Goal: Task Accomplishment & Management: Manage account settings

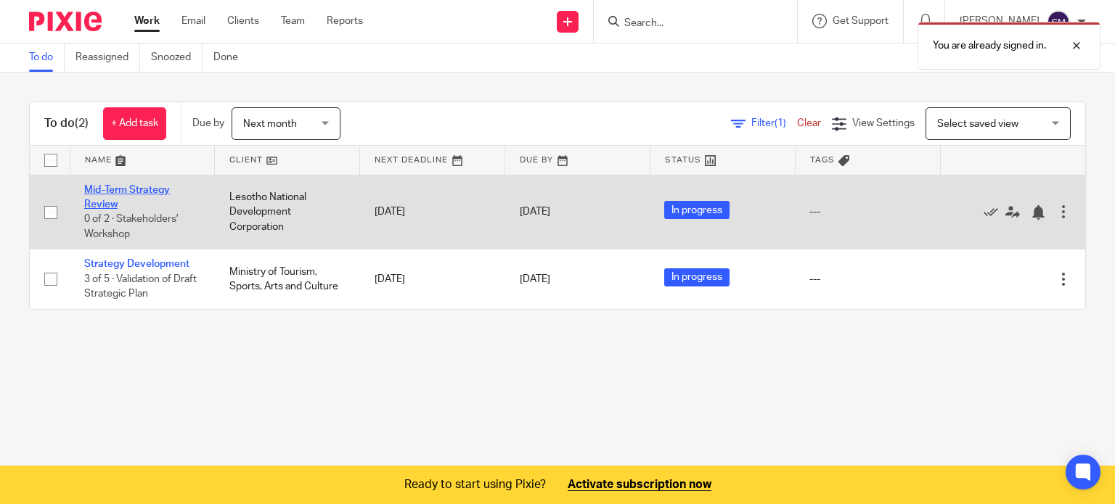
click at [116, 189] on link "Mid-Term Strategy Review" at bounding box center [127, 197] width 86 height 25
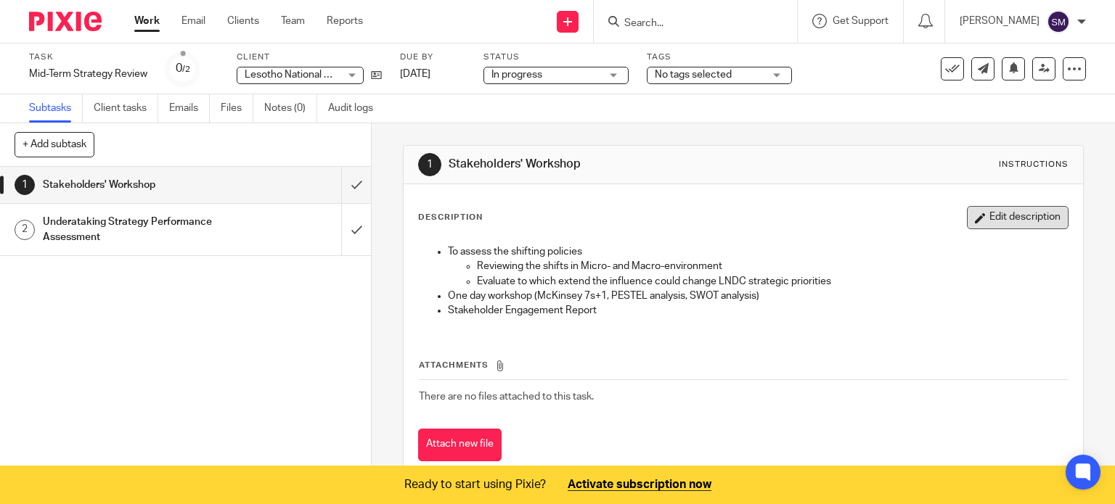
click at [967, 220] on button "Edit description" at bounding box center [1018, 217] width 102 height 23
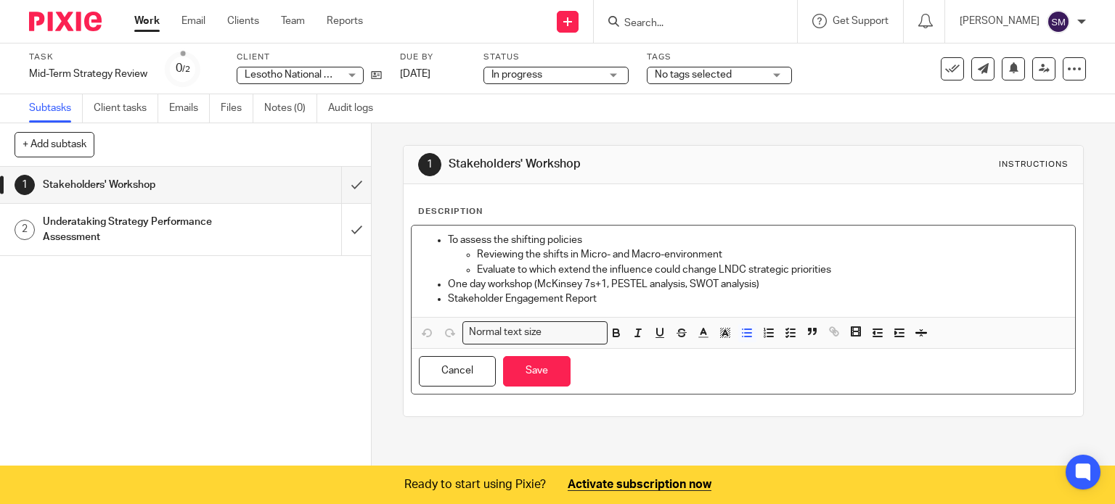
click at [607, 292] on p "Stakeholder Engagement Report" at bounding box center [758, 299] width 621 height 15
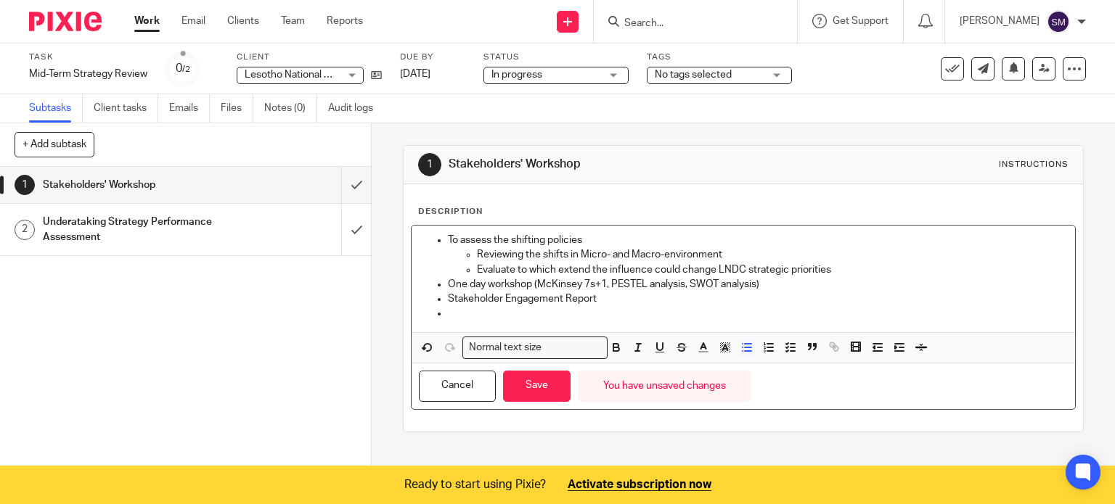
click at [611, 298] on p "Stakeholder Engagement Report" at bounding box center [758, 299] width 621 height 15
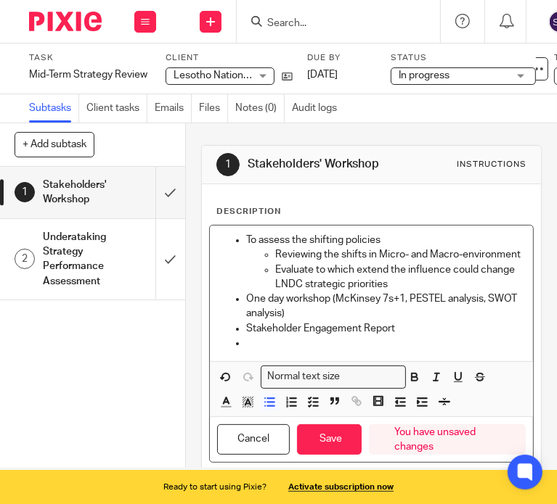
scroll to position [62, 0]
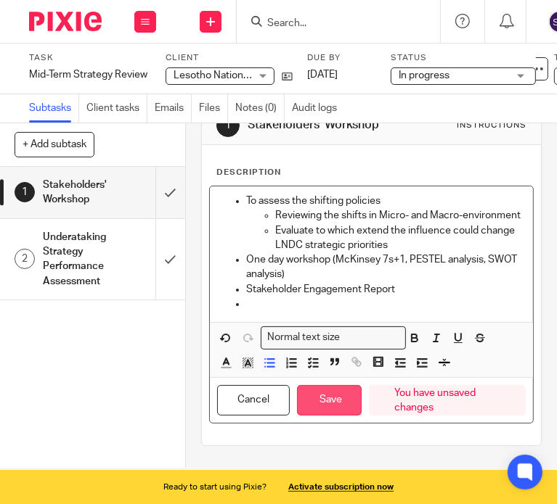
click at [331, 397] on button "Save" at bounding box center [329, 400] width 65 height 31
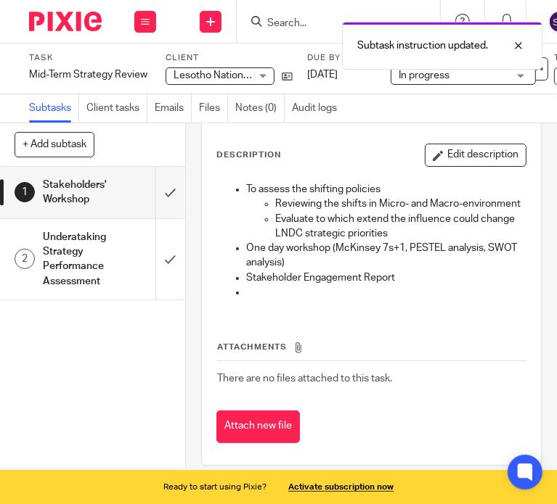
click at [93, 270] on h1 "Underataking Strategy Performance Assessment" at bounding box center [75, 259] width 65 height 66
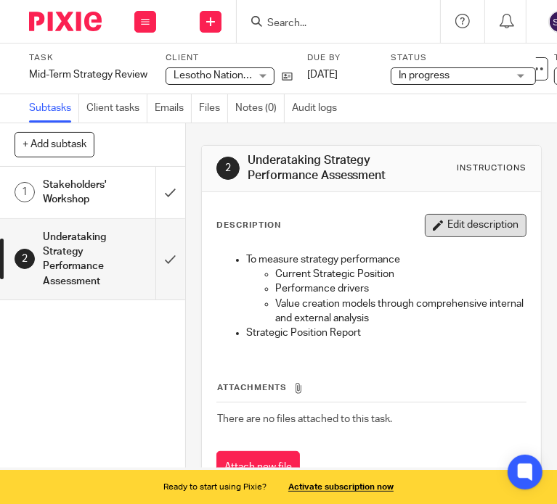
click at [441, 216] on button "Edit description" at bounding box center [476, 225] width 102 height 23
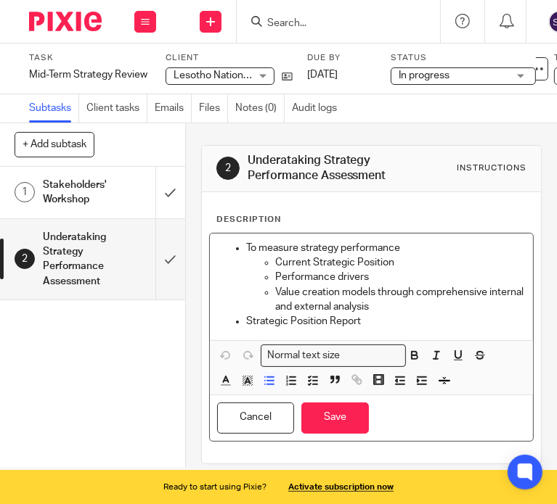
click at [411, 309] on p "Value creation models through comprehensive internal and external analysis" at bounding box center [400, 300] width 250 height 30
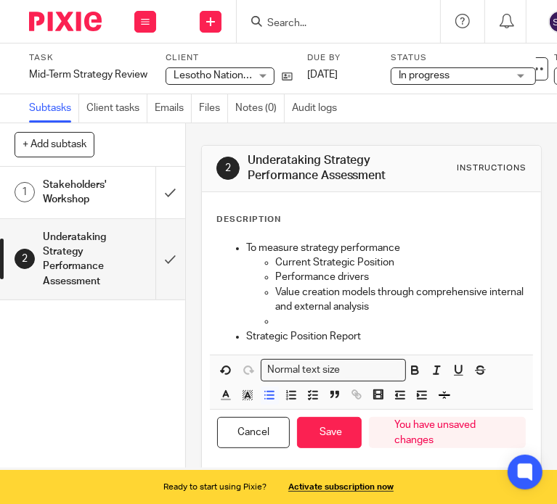
click at [406, 392] on span at bounding box center [410, 396] width 44 height 18
click at [399, 393] on icon "button" at bounding box center [399, 395] width 13 height 13
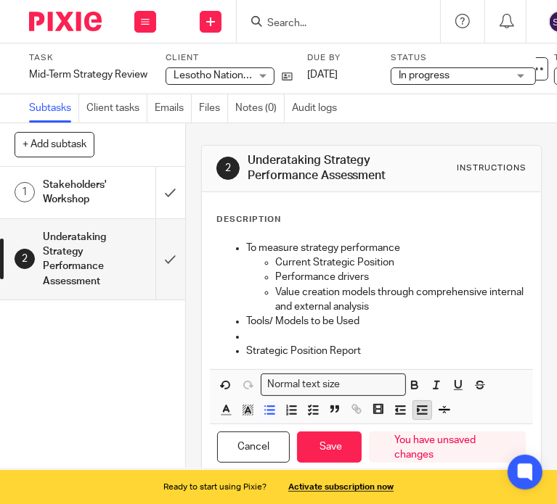
click at [419, 414] on line "button" at bounding box center [421, 414] width 9 height 0
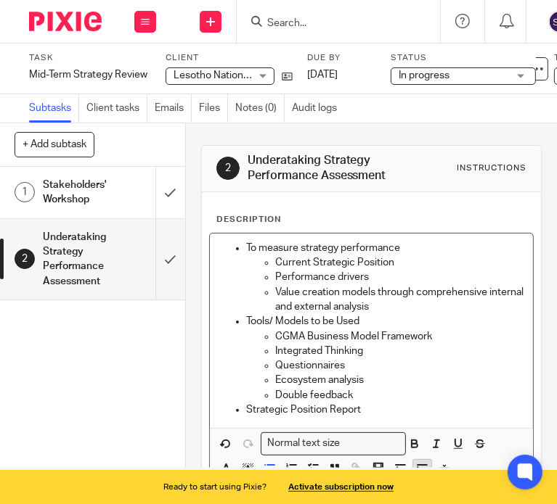
scroll to position [115, 0]
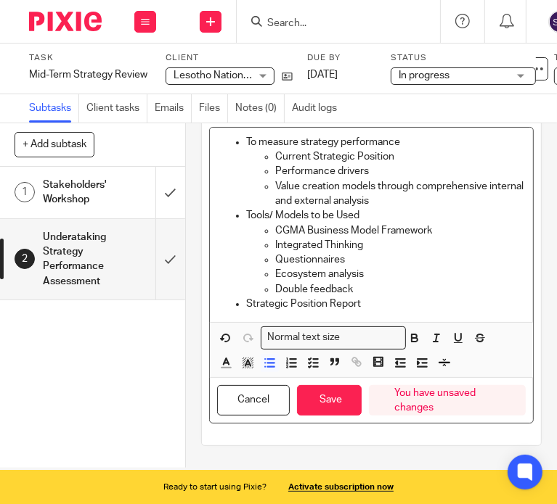
click at [246, 297] on p "Strategic Position Report" at bounding box center [385, 304] width 279 height 15
click at [332, 386] on button "Save" at bounding box center [329, 400] width 65 height 31
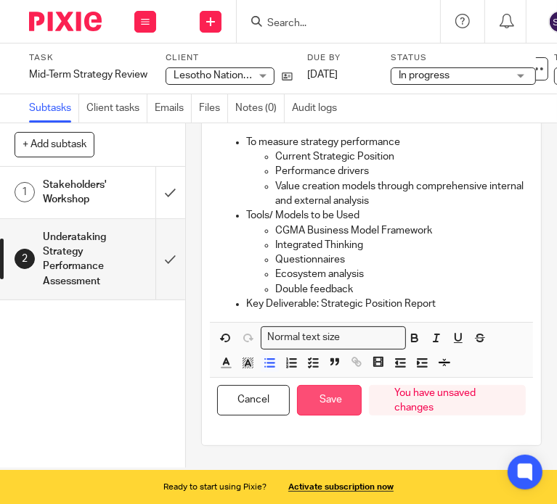
scroll to position [126, 0]
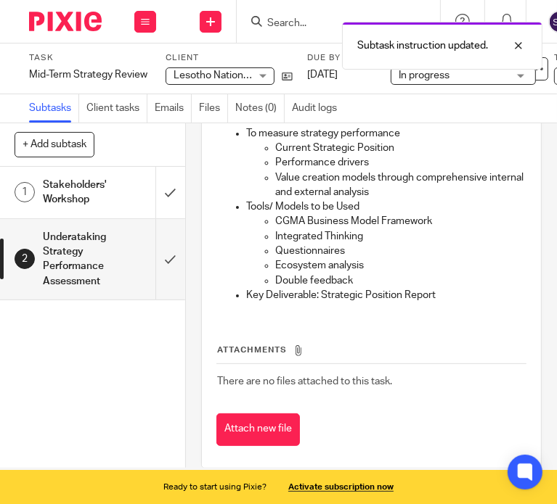
click at [89, 200] on h1 "Stakeholders' Workshop" at bounding box center [75, 192] width 65 height 37
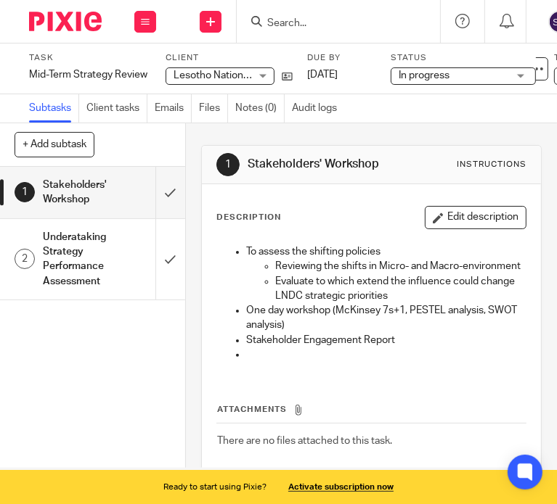
click at [250, 362] on p at bounding box center [385, 355] width 279 height 15
click at [246, 362] on p at bounding box center [385, 355] width 279 height 15
click at [447, 211] on button "Edit description" at bounding box center [476, 217] width 102 height 23
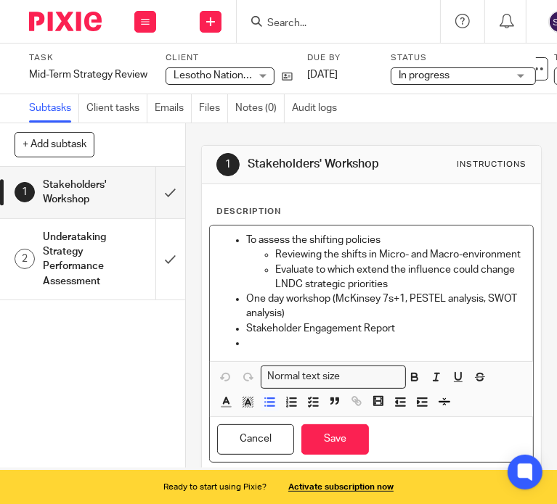
click at [261, 351] on p at bounding box center [385, 343] width 279 height 15
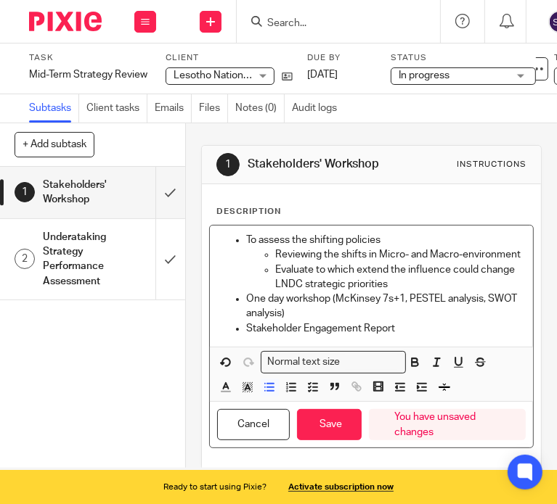
click at [239, 336] on ul "To assess the shifting policies Reviewing the shifts in Micro- and Macro-enviro…" at bounding box center [371, 284] width 308 height 103
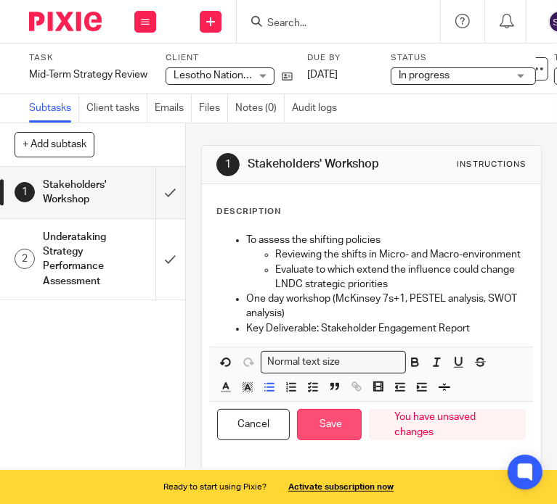
click at [336, 424] on button "Save" at bounding box center [329, 424] width 65 height 31
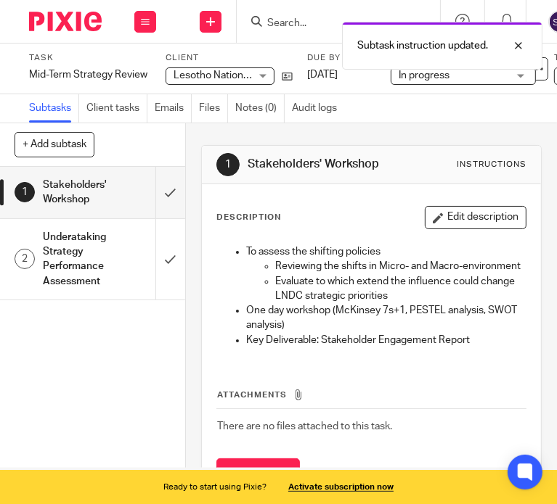
click at [83, 258] on h1 "Underataking Strategy Performance Assessment" at bounding box center [75, 259] width 65 height 66
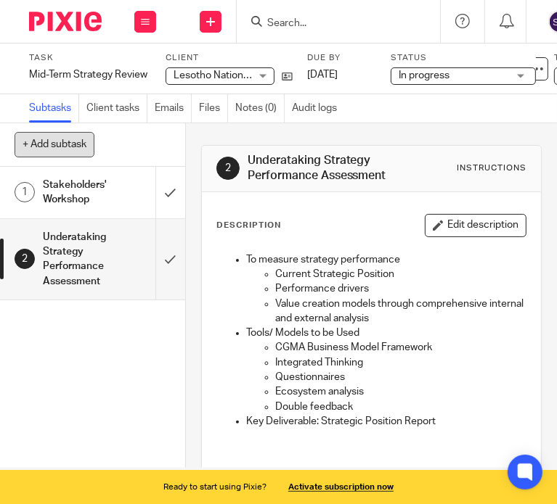
click at [62, 148] on button "+ Add subtask" at bounding box center [55, 144] width 80 height 25
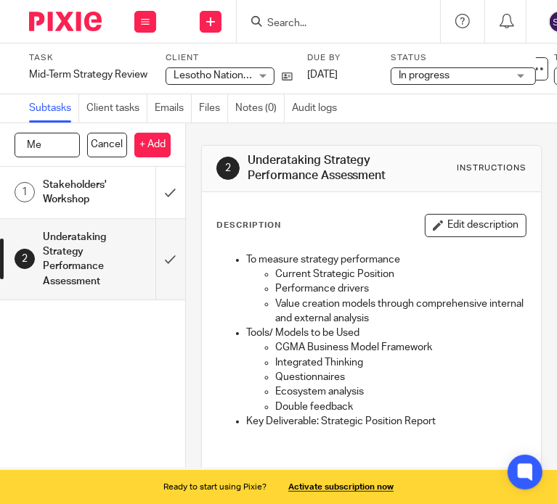
type input "M"
type input "Strategy Review"
click at [147, 143] on p "+ Add" at bounding box center [152, 145] width 36 height 25
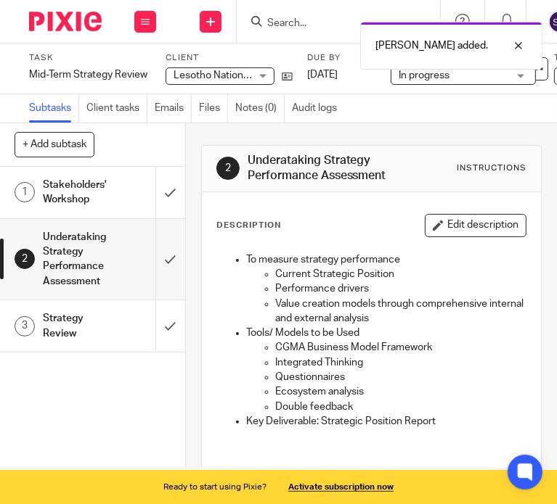
click at [84, 319] on h1 "Strategy Review" at bounding box center [75, 326] width 65 height 37
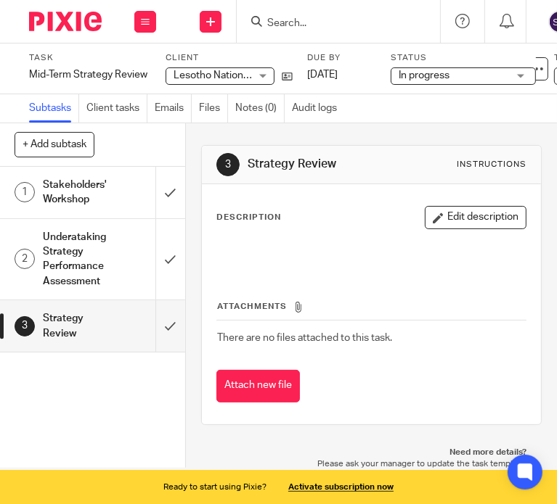
click at [464, 220] on button "Edit description" at bounding box center [476, 217] width 102 height 23
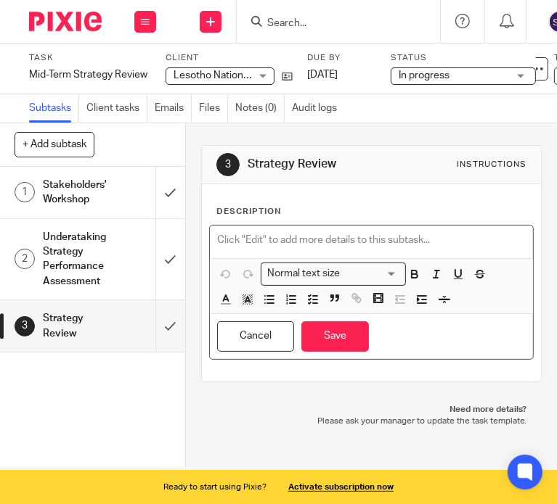
click at [286, 234] on p at bounding box center [371, 240] width 308 height 15
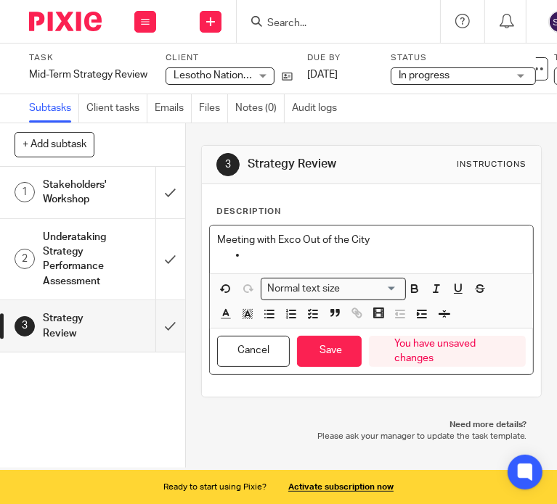
click at [297, 240] on p "Meeting with Exco Out of the City" at bounding box center [371, 240] width 308 height 15
click at [250, 256] on p at bounding box center [385, 254] width 279 height 15
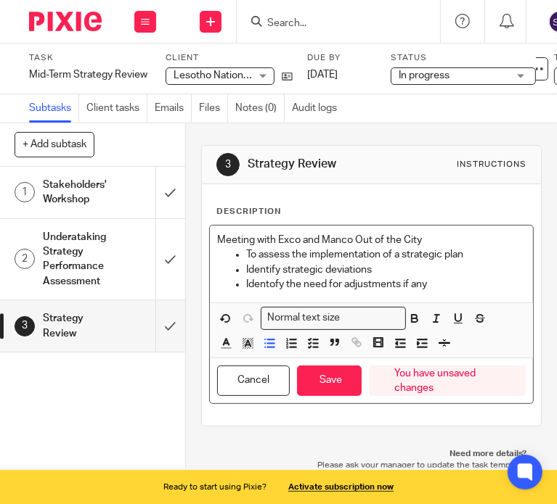
click at [266, 284] on p "Identofy the need for adjustments if any" at bounding box center [385, 284] width 279 height 15
click at [435, 290] on p "Identify the need for adjustments if any" at bounding box center [385, 284] width 279 height 15
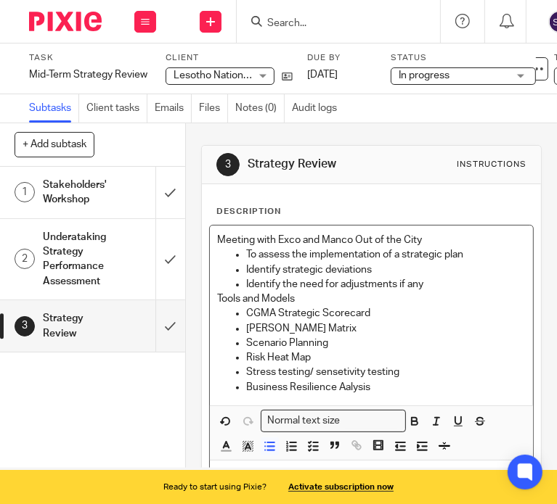
click at [327, 374] on p "Stress testing/ sensetivity testing" at bounding box center [385, 372] width 279 height 15
click at [337, 371] on p "Stress testing/ sensetivity testing" at bounding box center [385, 372] width 279 height 15
click at [366, 384] on p "Business Resilience Aalysis" at bounding box center [385, 387] width 279 height 15
click at [348, 388] on p "Business Resilience Aalysis" at bounding box center [385, 387] width 279 height 15
click at [377, 391] on p "Business Resilience analysis" at bounding box center [385, 387] width 279 height 15
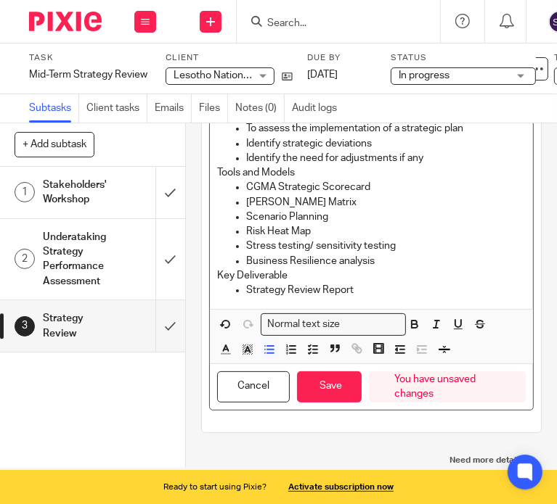
scroll to position [145, 0]
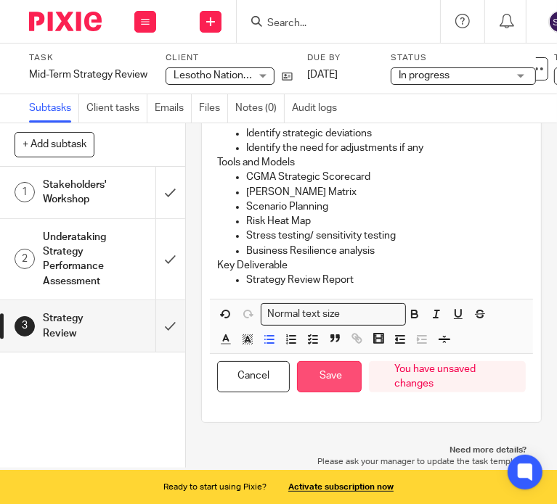
click at [332, 371] on button "Save" at bounding box center [329, 376] width 65 height 31
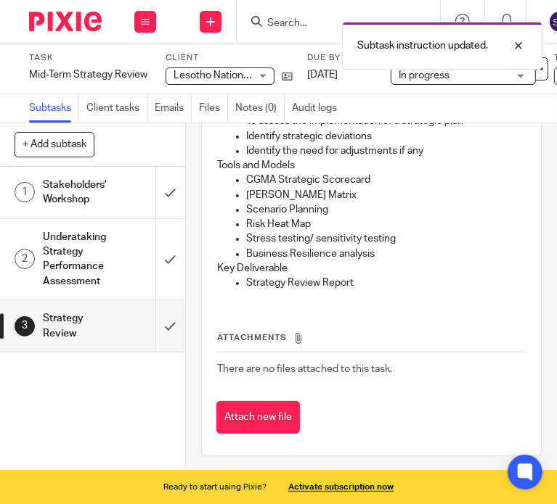
scroll to position [157, 0]
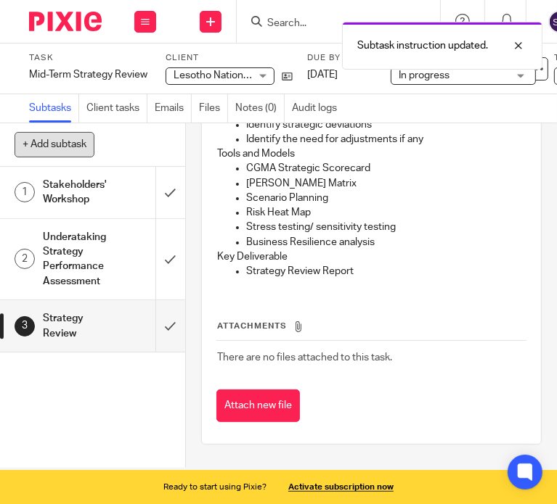
click at [58, 139] on button "+ Add subtask" at bounding box center [55, 144] width 80 height 25
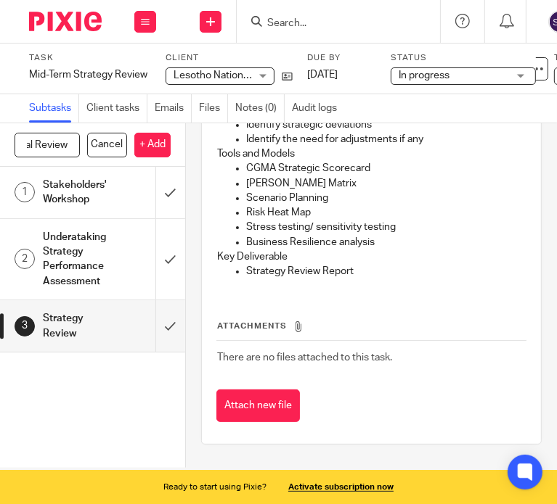
scroll to position [0, 0]
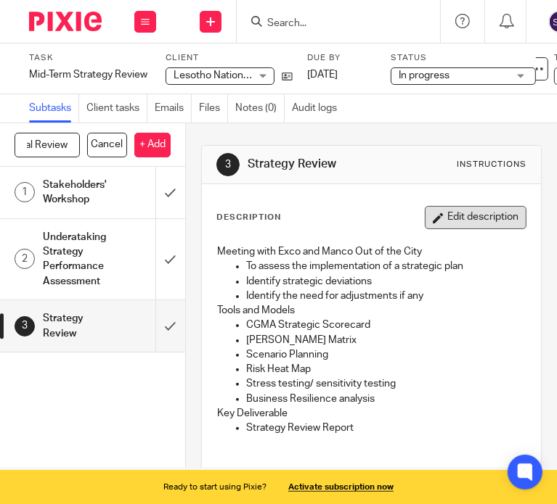
type input "Preparation of the Final Review"
click at [448, 221] on button "Edit description" at bounding box center [476, 217] width 102 height 23
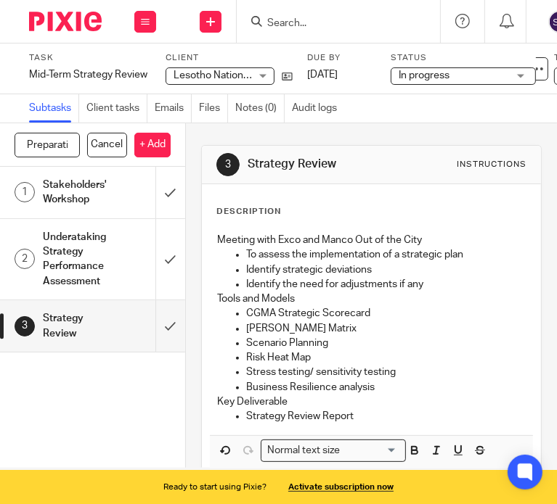
scroll to position [145, 0]
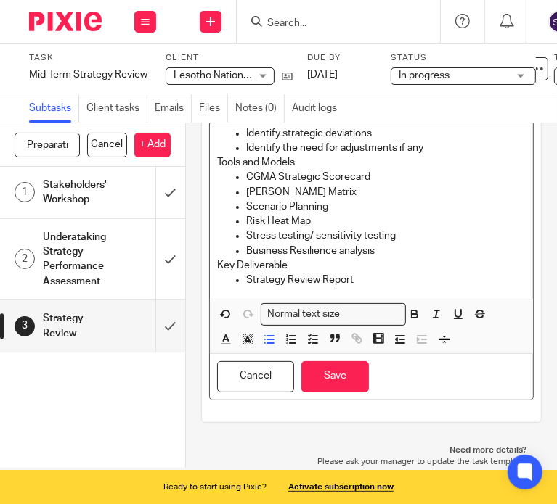
click at [315, 273] on p "Strategy Review Report" at bounding box center [385, 280] width 279 height 15
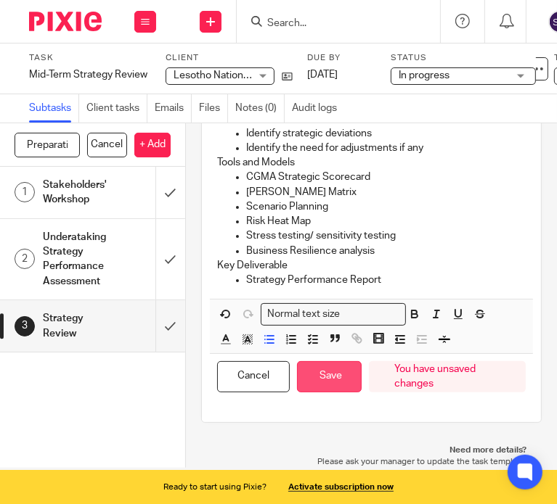
click at [329, 369] on button "Save" at bounding box center [329, 376] width 65 height 31
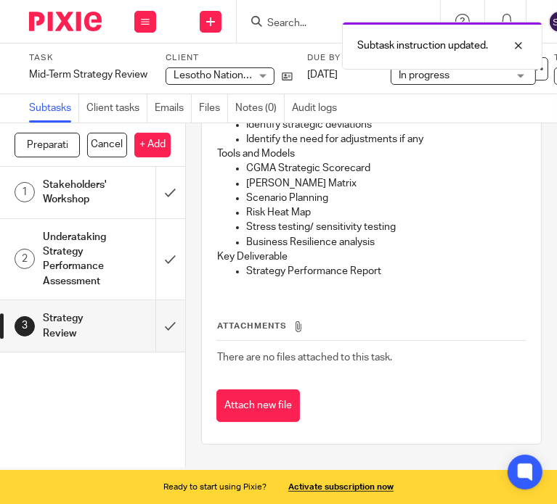
click at [62, 144] on input "Preparation of the Final Review" at bounding box center [47, 145] width 65 height 25
click at [65, 144] on input "Preparation of the Final Review" at bounding box center [47, 145] width 65 height 25
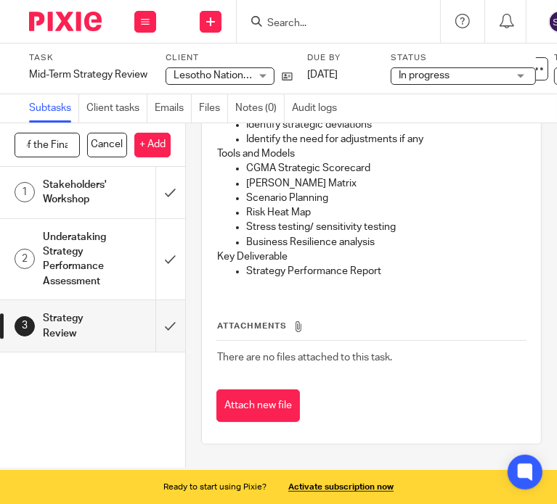
scroll to position [0, 102]
click at [64, 141] on input "Preparation of the Final Review" at bounding box center [47, 145] width 65 height 25
click at [151, 145] on p "+ Add" at bounding box center [152, 145] width 36 height 25
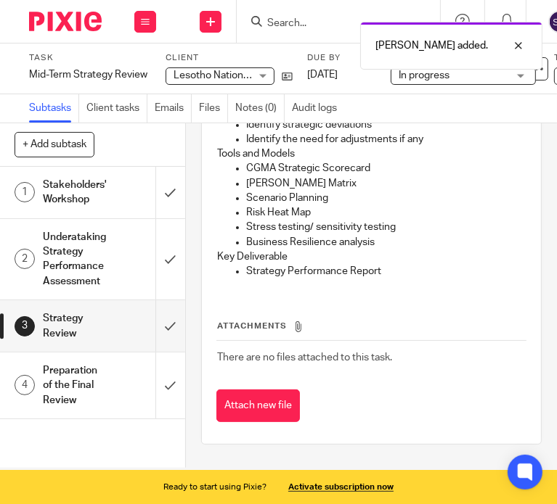
click at [89, 363] on h1 "Preparation of the Final Review" at bounding box center [75, 386] width 65 height 52
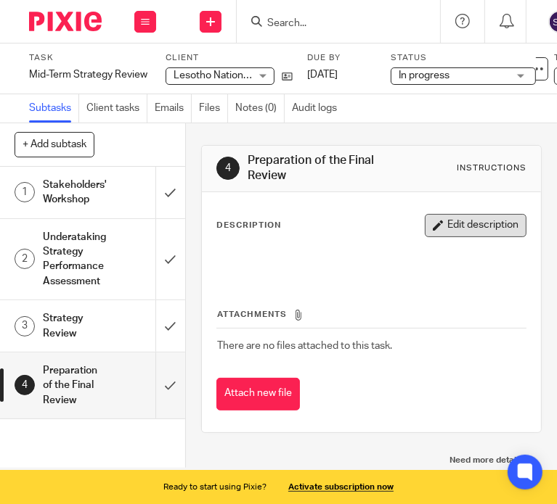
click at [461, 225] on button "Edit description" at bounding box center [476, 225] width 102 height 23
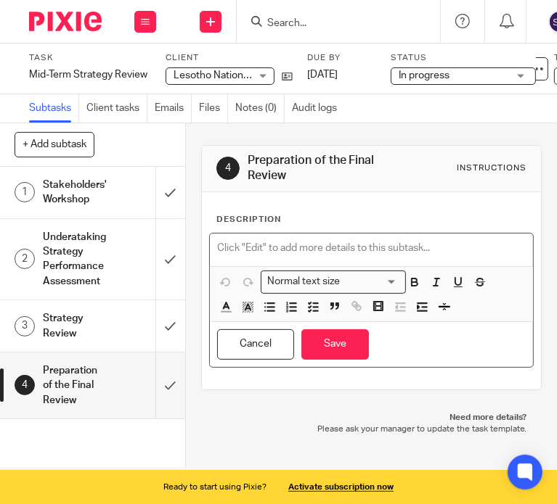
click at [287, 242] on p at bounding box center [371, 248] width 308 height 15
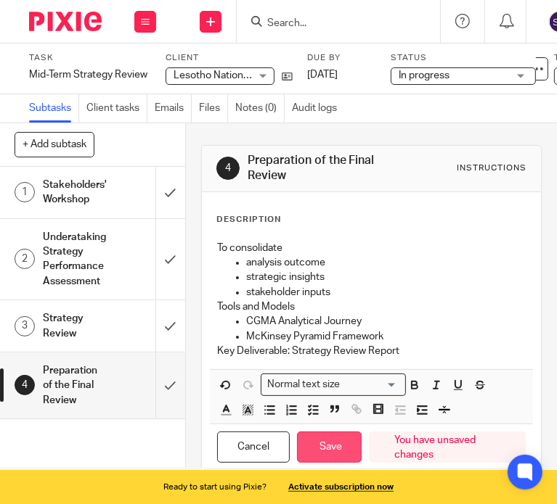
click at [331, 451] on button "Save" at bounding box center [329, 447] width 65 height 31
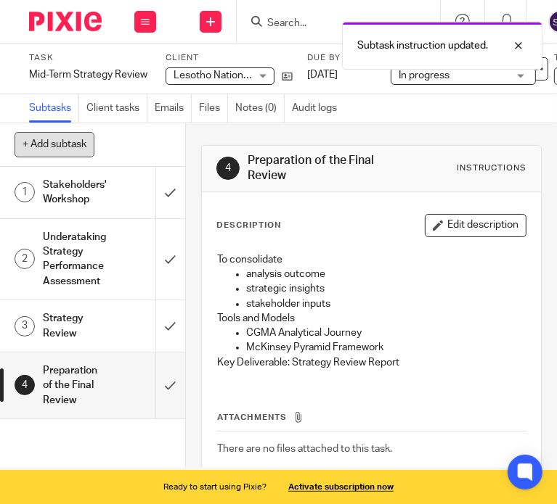
click at [54, 139] on button "+ Add subtask" at bounding box center [55, 144] width 80 height 25
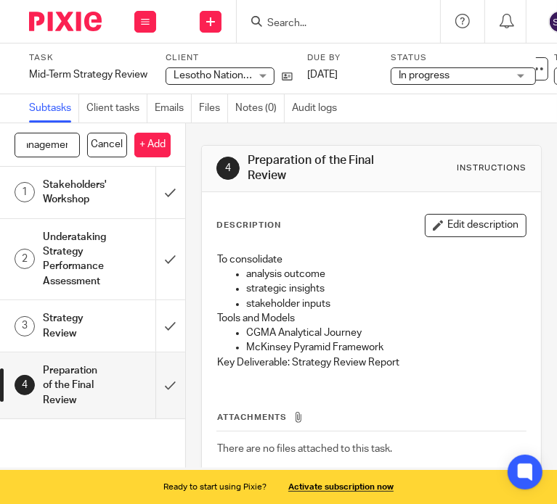
scroll to position [0, 180]
type input "Presentation of the Final Report to Management"
click at [153, 153] on p "+ Add" at bounding box center [152, 145] width 36 height 25
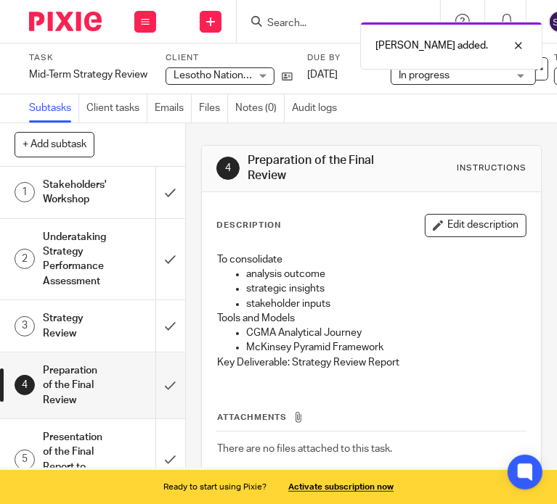
click at [81, 427] on h1 "Presentation of the Final Report to Management" at bounding box center [75, 460] width 65 height 66
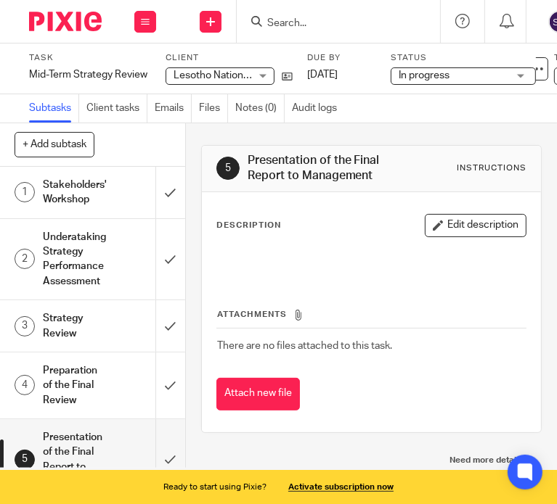
click at [444, 225] on button "Edit description" at bounding box center [476, 225] width 102 height 23
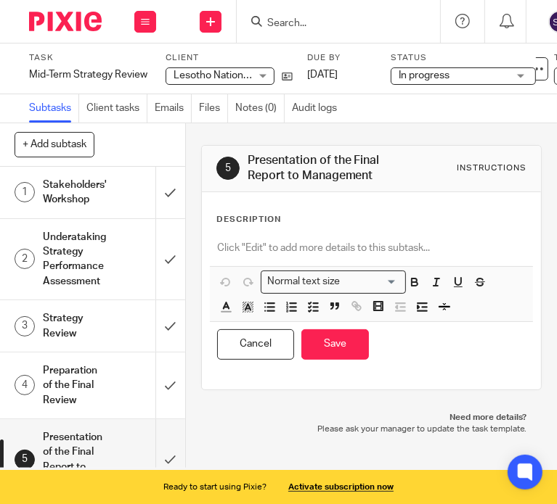
click at [283, 234] on div at bounding box center [371, 250] width 323 height 33
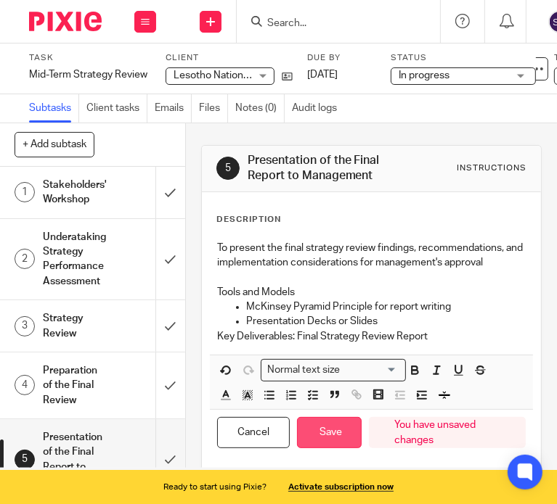
click at [334, 433] on button "Save" at bounding box center [329, 432] width 65 height 31
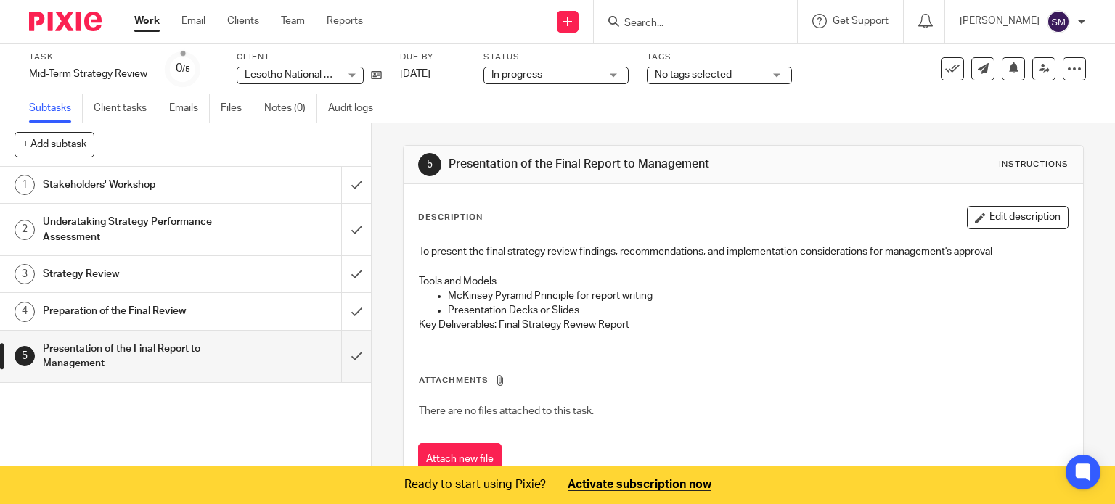
click at [372, 25] on ul "Work Email Clients Team Reports" at bounding box center [259, 21] width 250 height 15
click at [367, 25] on ul "Work Email Clients Team Reports" at bounding box center [259, 21] width 250 height 15
click at [337, 20] on link "Reports" at bounding box center [345, 21] width 36 height 15
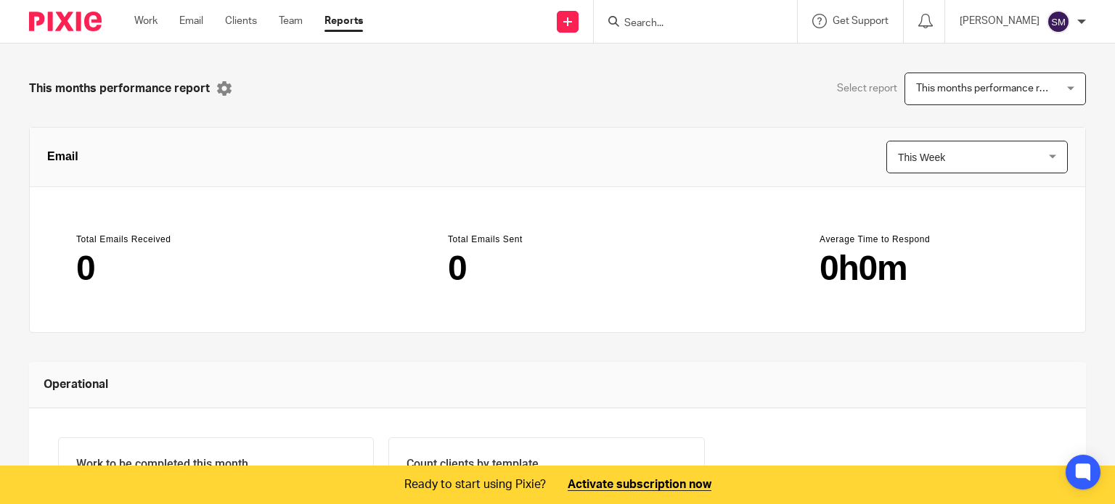
click at [1048, 92] on div "This months performance report This months performance report" at bounding box center [994, 89] width 181 height 33
click at [697, 147] on header "Email This Week This Week This Week This Month This Year this_week" at bounding box center [557, 158] width 1055 height 60
click at [295, 20] on link "Team" at bounding box center [291, 21] width 24 height 15
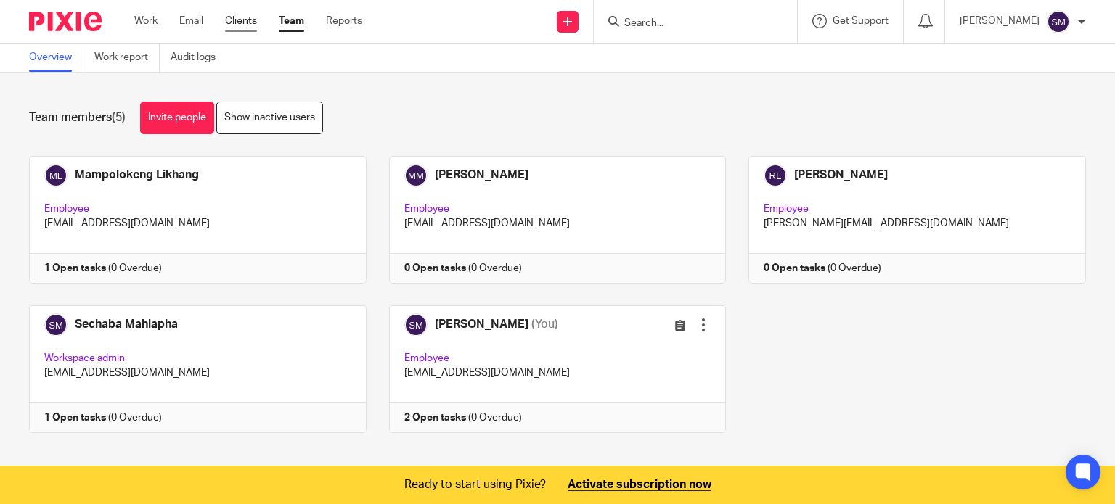
click at [253, 16] on link "Clients" at bounding box center [241, 21] width 32 height 15
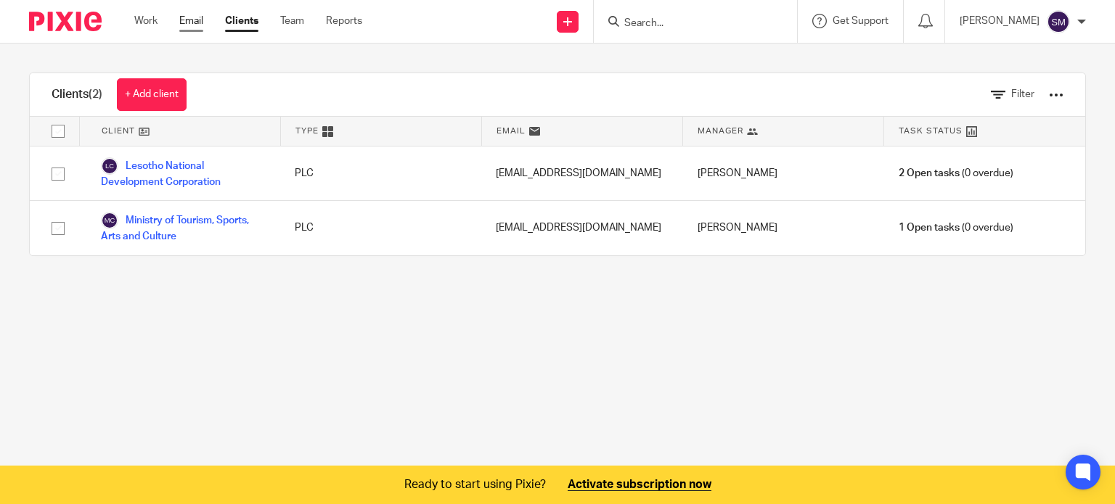
click at [189, 17] on link "Email" at bounding box center [191, 21] width 24 height 15
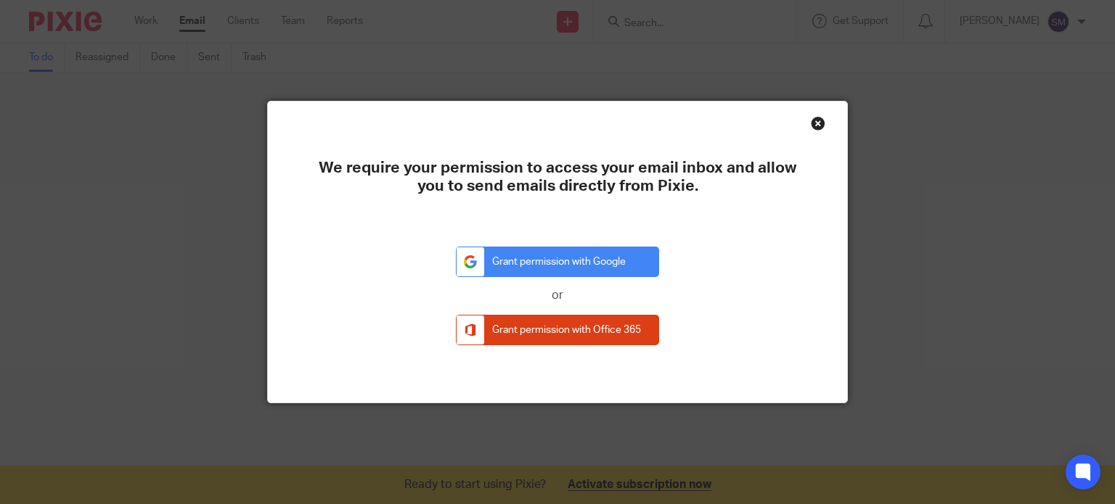
click at [811, 129] on div "Close this dialog window" at bounding box center [818, 123] width 15 height 15
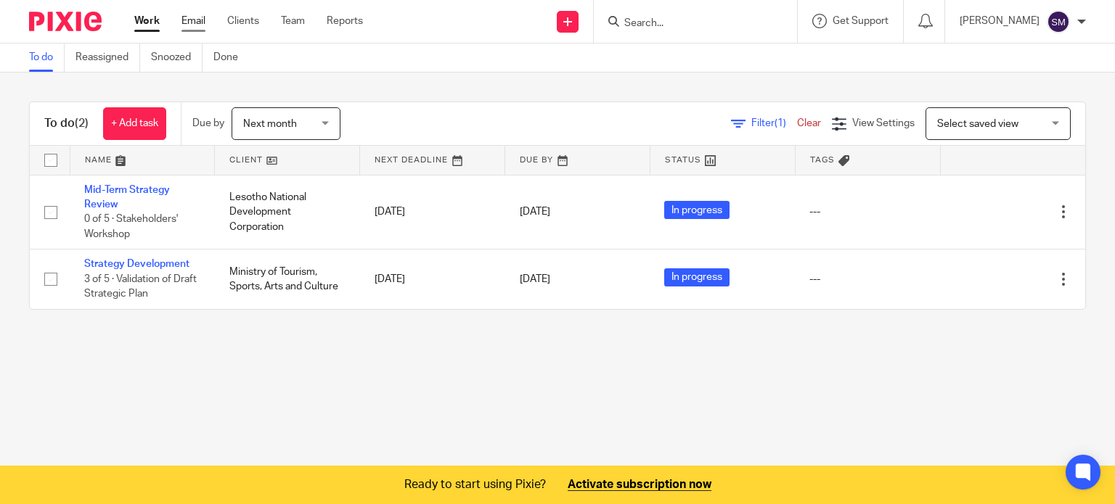
click at [185, 22] on link "Email" at bounding box center [193, 21] width 24 height 15
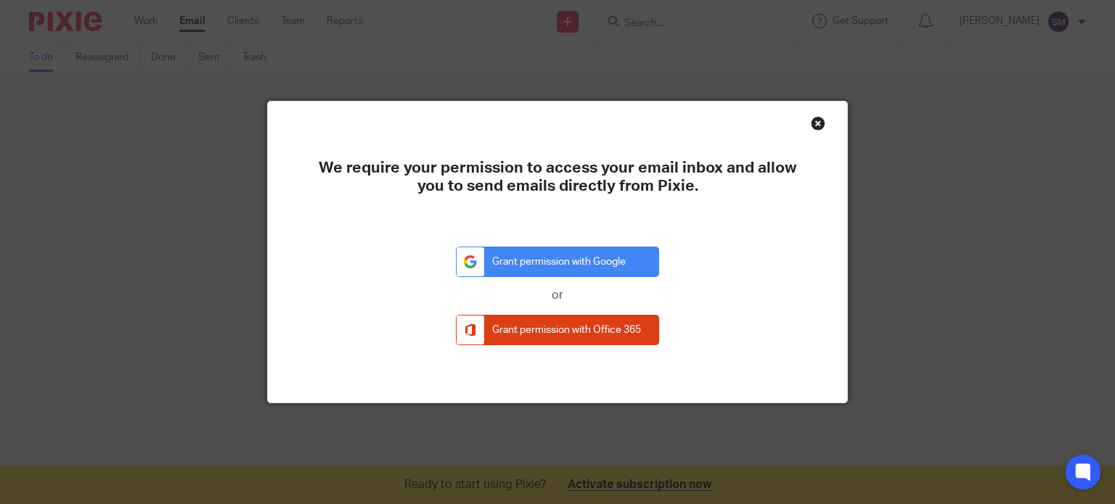
click at [814, 123] on div "Close this dialog window" at bounding box center [818, 123] width 15 height 15
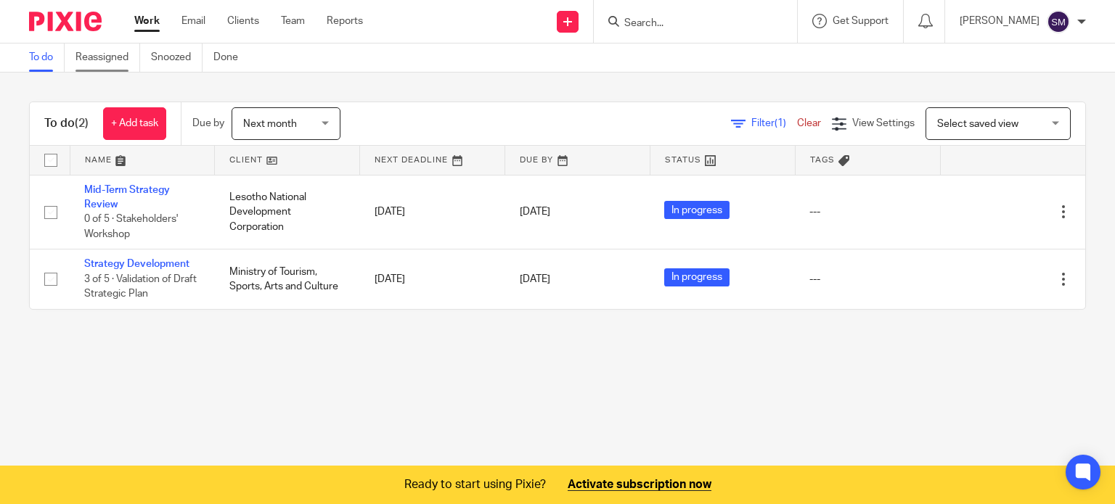
click at [105, 54] on link "Reassigned" at bounding box center [107, 58] width 65 height 28
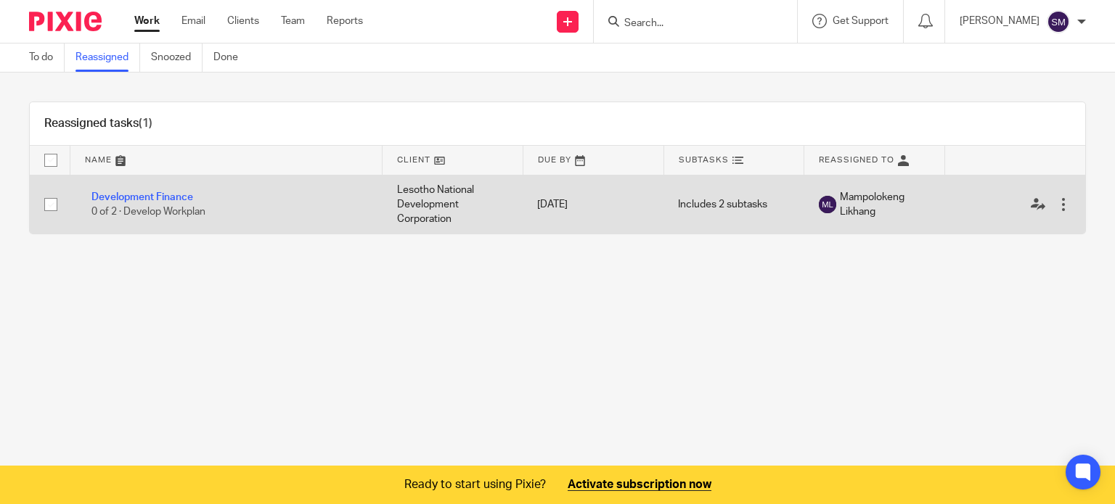
click at [1056, 205] on div at bounding box center [1063, 204] width 15 height 15
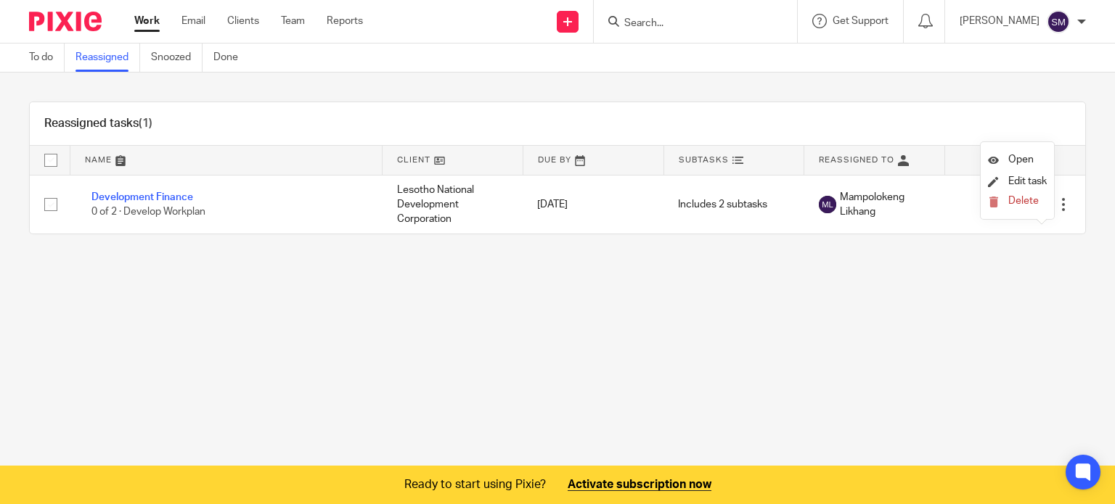
click at [785, 394] on main "To do Reassigned Snoozed Done Reassigned tasks (1) Name Client Due By Subtasks …" at bounding box center [557, 252] width 1115 height 504
click at [42, 66] on link "To do" at bounding box center [47, 58] width 36 height 28
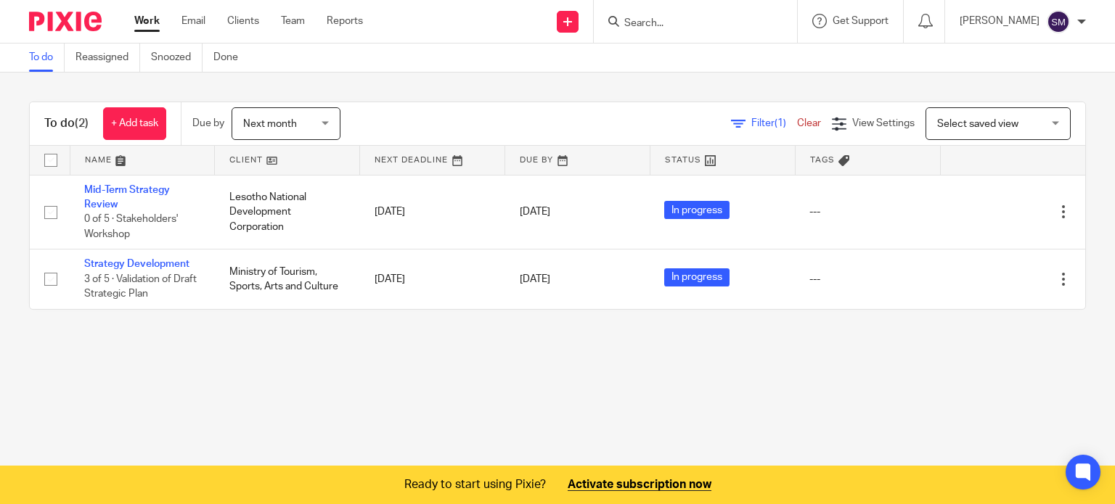
click at [240, 12] on div "Work Email Clients Team Reports Work Email Clients Team Reports Settings" at bounding box center [252, 21] width 265 height 43
click at [239, 15] on link "Clients" at bounding box center [243, 21] width 32 height 15
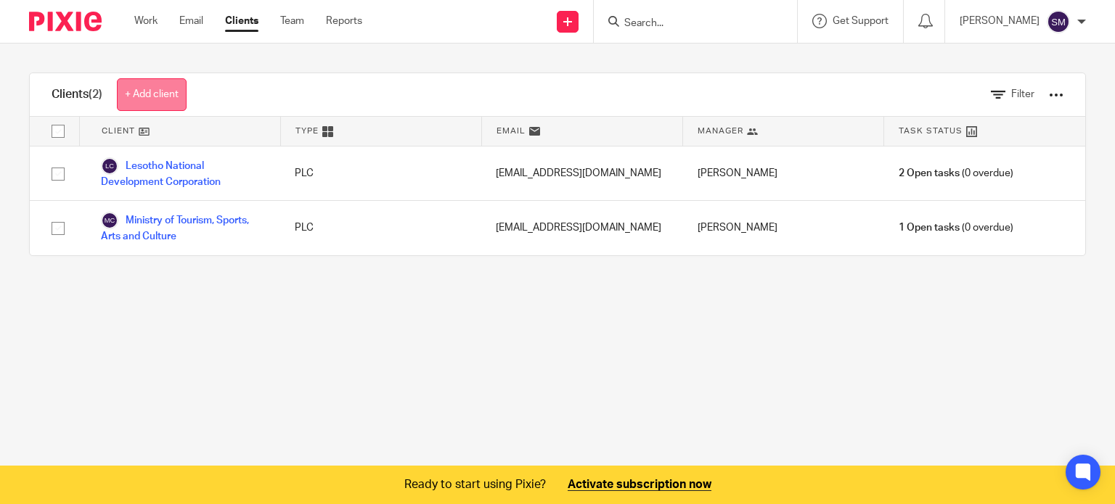
click at [163, 86] on link "+ Add client" at bounding box center [152, 94] width 70 height 33
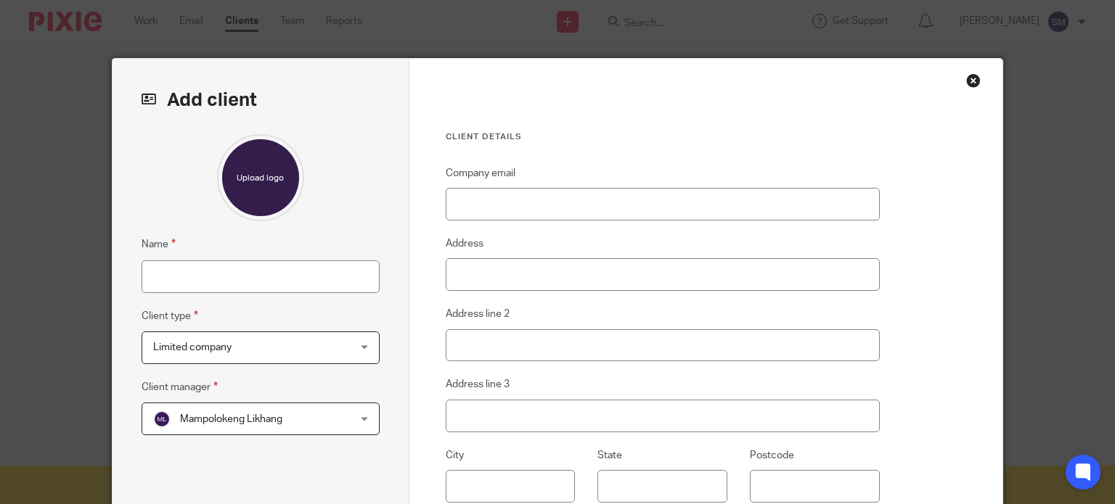
click at [970, 83] on div "Close this dialog window" at bounding box center [973, 80] width 15 height 15
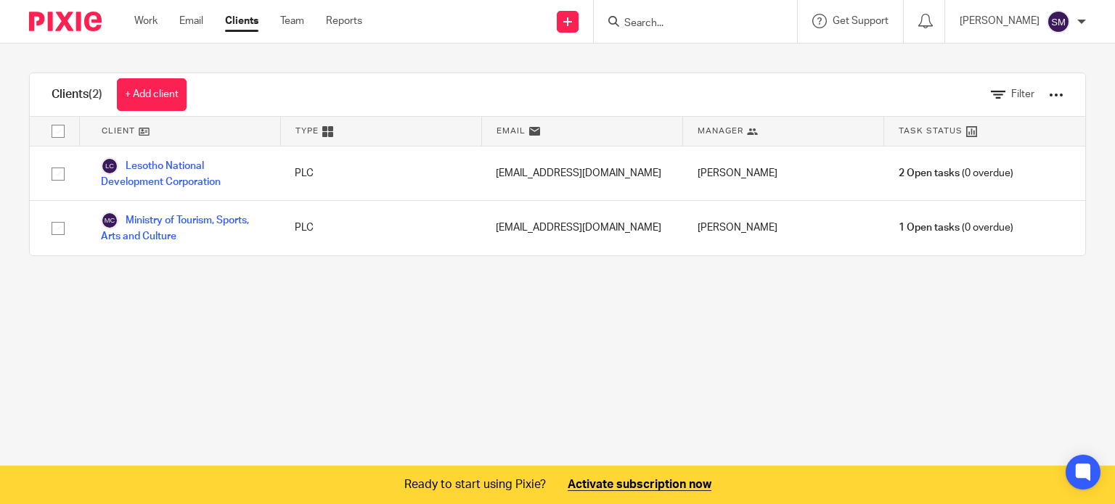
drag, startPoint x: 0, startPoint y: 0, endPoint x: 970, endPoint y: 83, distance: 973.8
click at [970, 83] on div "Filter" at bounding box center [1016, 94] width 94 height 43
